Goal: Find specific fact: Find specific fact

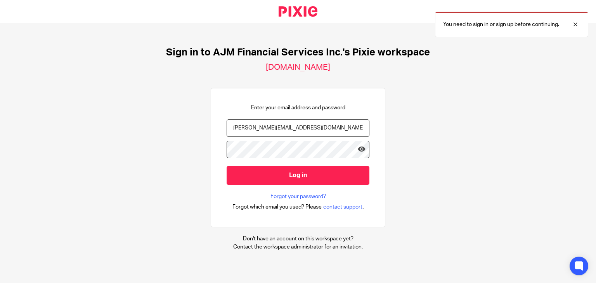
click at [182, 140] on div "Sign in to AJM Financial Services Inc.'s Pixie workspace [DOMAIN_NAME] Enter yo…" at bounding box center [298, 148] width 596 height 251
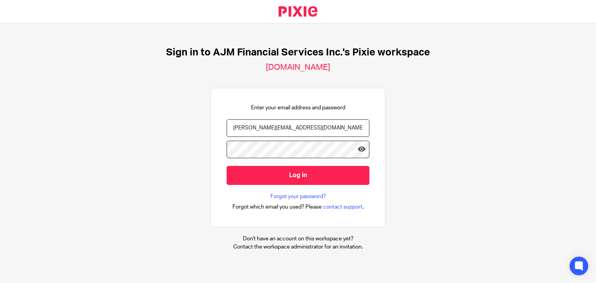
type input "[PERSON_NAME][EMAIL_ADDRESS][DOMAIN_NAME]"
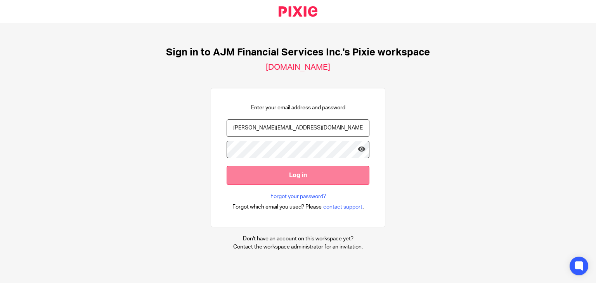
click at [237, 176] on input "Log in" at bounding box center [298, 175] width 143 height 19
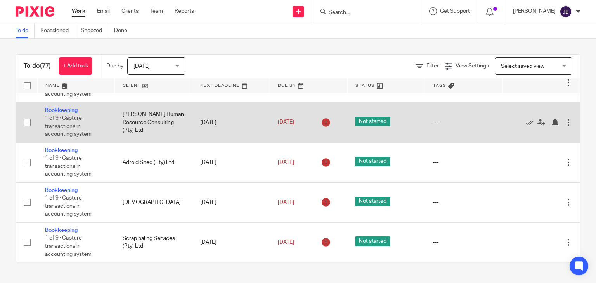
scroll to position [3220, 0]
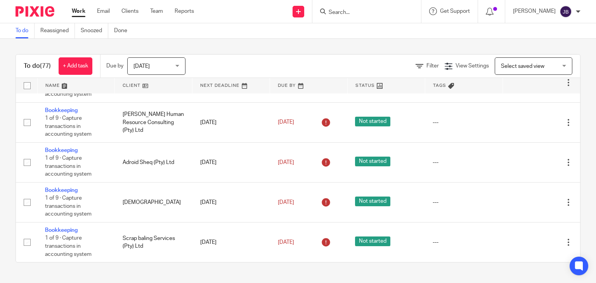
click at [362, 10] on input "Search" at bounding box center [363, 12] width 70 height 7
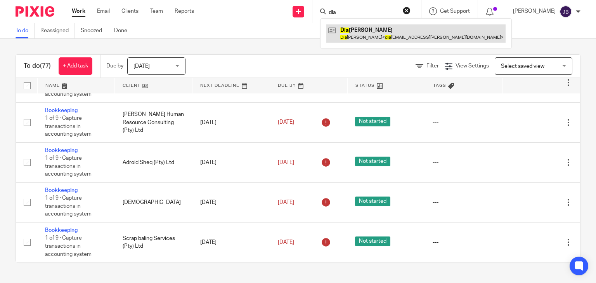
type input "dia"
click at [388, 28] on link at bounding box center [415, 33] width 179 height 18
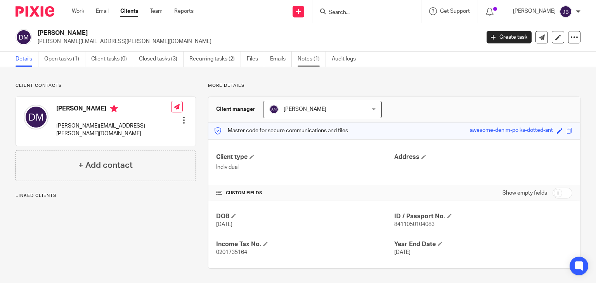
click at [307, 61] on link "Notes (1)" at bounding box center [312, 59] width 28 height 15
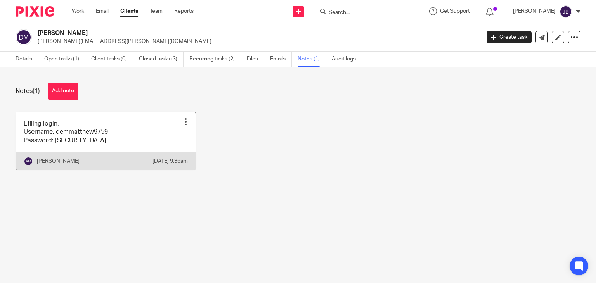
click at [94, 139] on link at bounding box center [106, 141] width 180 height 58
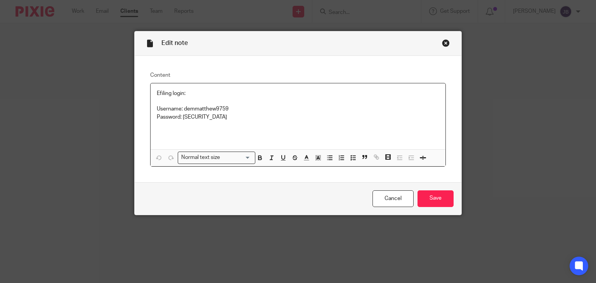
click at [183, 109] on p "Username: demmatthew9759" at bounding box center [298, 109] width 283 height 8
copy p "demmatthew9759"
click at [187, 118] on p "Password: Waren@1501" at bounding box center [298, 117] width 283 height 8
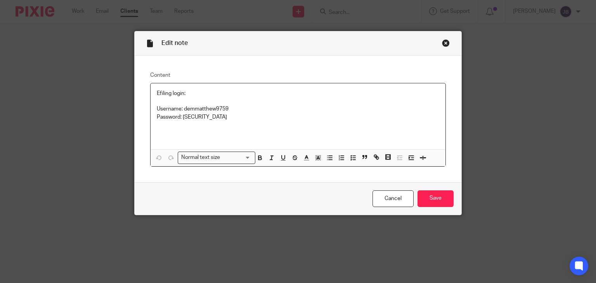
click at [225, 129] on div "Efiling login: Username: demmatthew9759 Password: Waren@1501" at bounding box center [298, 116] width 295 height 66
drag, startPoint x: 181, startPoint y: 117, endPoint x: 216, endPoint y: 117, distance: 34.5
click at [216, 117] on p "Password: Waren@1501" at bounding box center [298, 117] width 283 height 8
copy p "Waren@1501"
click at [443, 44] on div "Close this dialog window" at bounding box center [446, 43] width 8 height 8
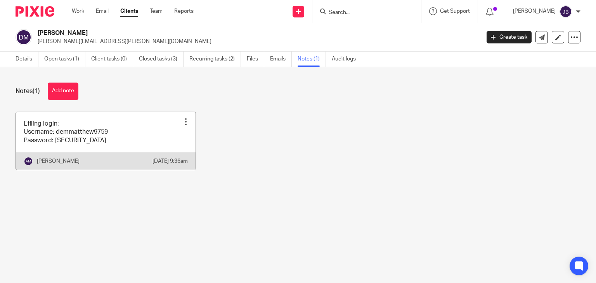
click at [90, 142] on link at bounding box center [106, 141] width 180 height 58
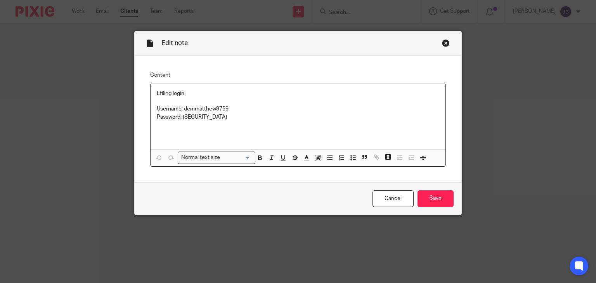
click at [184, 109] on p "Username: demmatthew9759" at bounding box center [298, 109] width 283 height 8
copy p "demmatthew9759"
click at [186, 116] on p "Password: Waren@1501" at bounding box center [298, 117] width 283 height 8
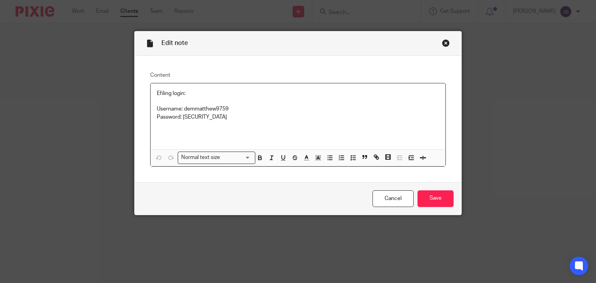
click at [244, 129] on div "Efiling login: Username: demmatthew9759 Password: Waren@1501" at bounding box center [298, 116] width 295 height 66
drag, startPoint x: 180, startPoint y: 116, endPoint x: 212, endPoint y: 118, distance: 31.9
click at [212, 118] on p "Password: Waren@1501" at bounding box center [298, 117] width 283 height 8
copy p "Waren@1501"
click at [189, 108] on p "Username: demmatthew9759" at bounding box center [298, 109] width 283 height 8
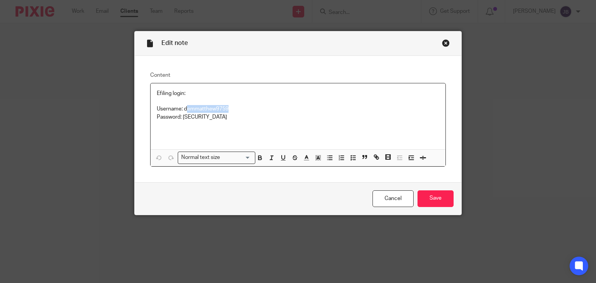
drag, startPoint x: 183, startPoint y: 109, endPoint x: 231, endPoint y: 109, distance: 48.5
click at [231, 109] on p "Username: demmatthew9759" at bounding box center [298, 109] width 283 height 8
click at [240, 112] on p "Username: demmatthew9759" at bounding box center [298, 109] width 283 height 8
drag, startPoint x: 182, startPoint y: 109, endPoint x: 245, endPoint y: 109, distance: 62.9
click at [245, 109] on p "Username: demmatthew9759" at bounding box center [298, 109] width 283 height 8
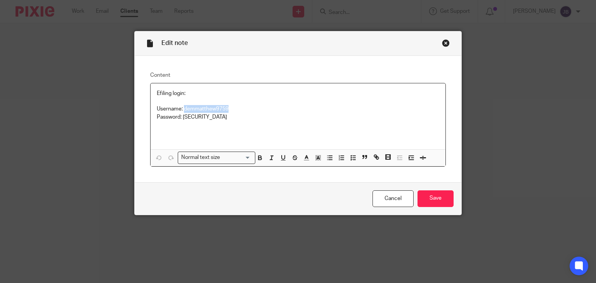
click at [444, 42] on div "Close this dialog window" at bounding box center [446, 43] width 8 height 8
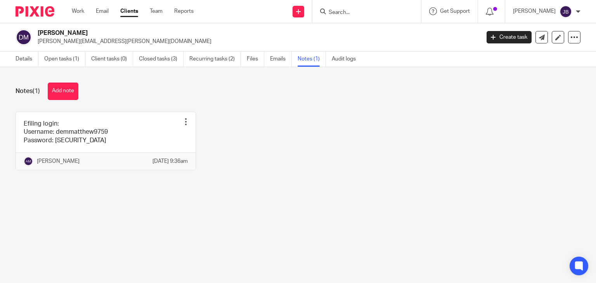
click at [357, 14] on input "Search" at bounding box center [363, 12] width 70 height 7
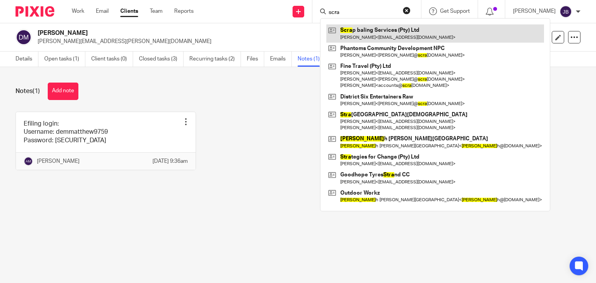
type input "scra"
click at [390, 36] on link at bounding box center [435, 33] width 218 height 18
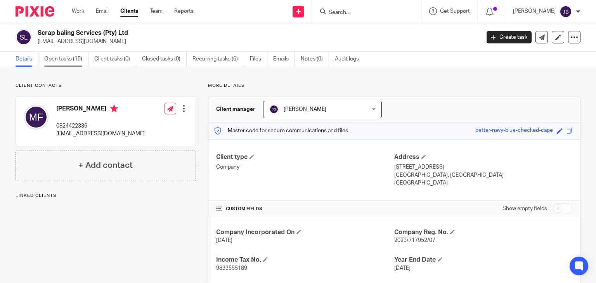
click at [69, 61] on link "Open tasks (15)" at bounding box center [66, 59] width 44 height 15
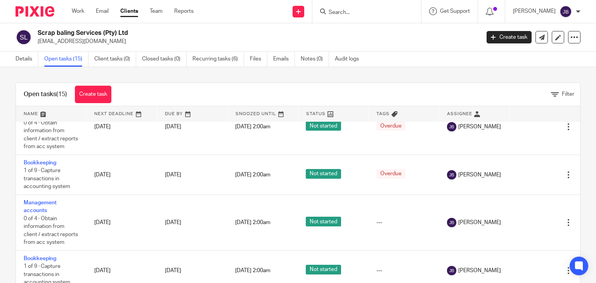
scroll to position [598, 0]
